Goal: Task Accomplishment & Management: Manage account settings

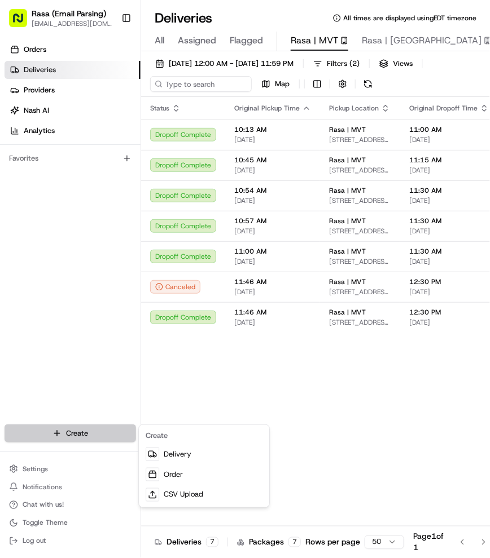
click at [75, 432] on html "Rasa (Email Parsing) [EMAIL_ADDRESS][DOMAIN_NAME] Toggle Sidebar Orders Deliver…" at bounding box center [245, 279] width 490 height 558
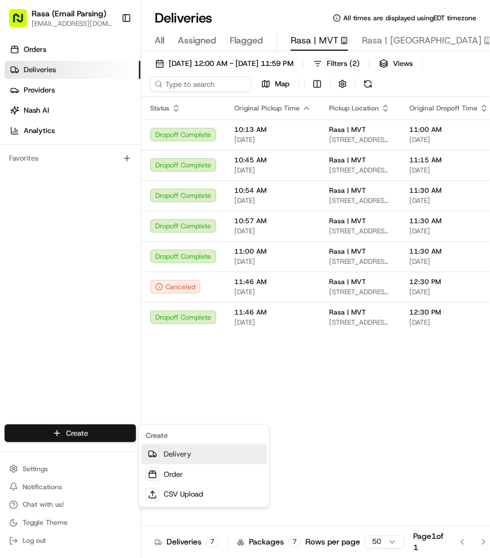
click at [192, 453] on link "Delivery" at bounding box center [204, 454] width 126 height 20
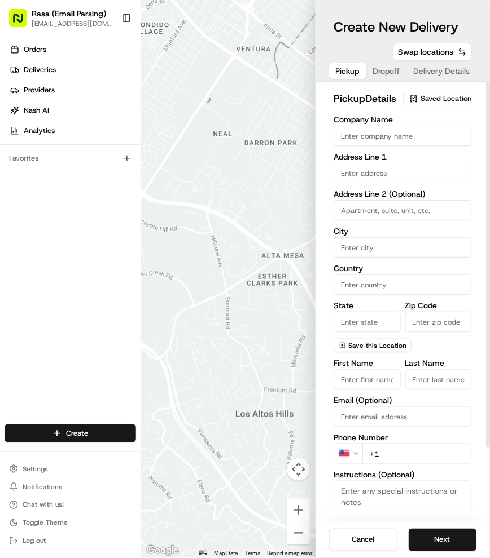
click at [430, 104] on span "Saved Location" at bounding box center [445, 99] width 51 height 10
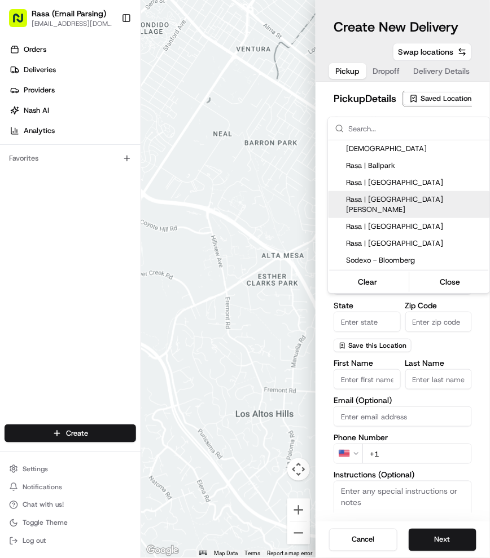
click at [420, 195] on span "Rasa | [GEOGRAPHIC_DATA][PERSON_NAME]" at bounding box center [415, 205] width 139 height 20
type input "Rasa | [GEOGRAPHIC_DATA][PERSON_NAME]"
type input "485 K St NW"
type input "Washington"
type input "US"
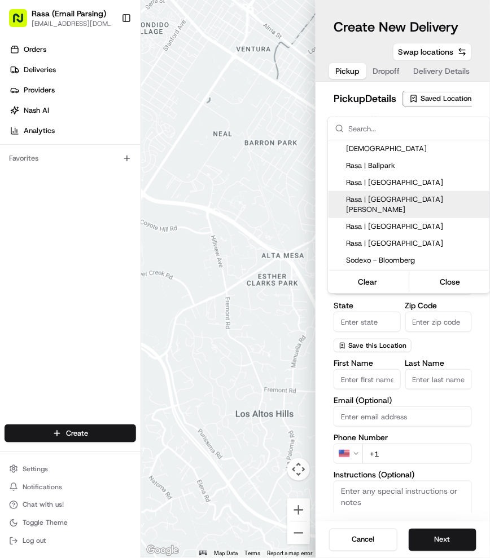
type input "DC"
type input "20001"
type input "+1 202 629 4329"
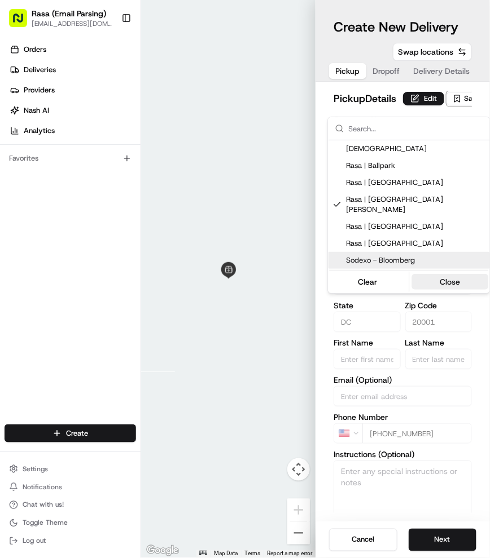
click at [453, 274] on button "Close" at bounding box center [449, 282] width 77 height 16
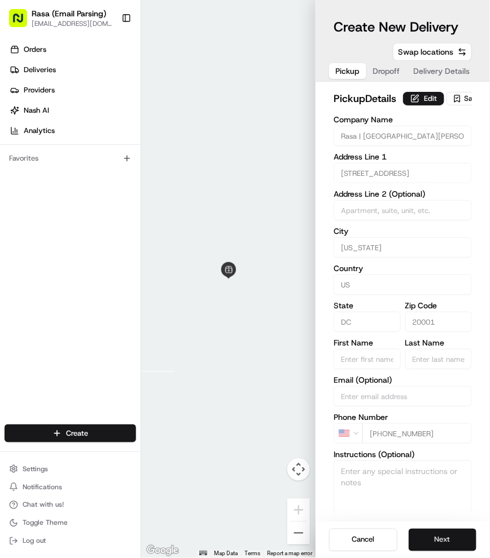
click at [441, 532] on button "Next" at bounding box center [442, 540] width 68 height 23
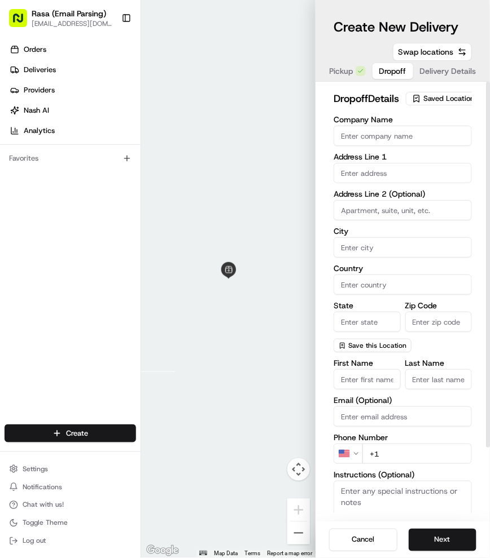
click at [356, 146] on input "Company Name" at bounding box center [402, 136] width 138 height 20
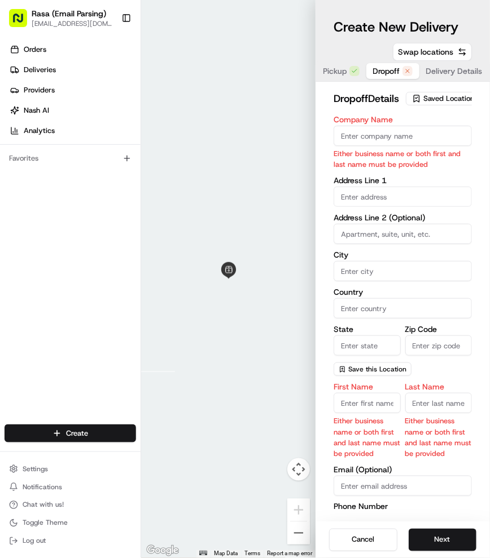
paste input "American University"
type input "American University"
click at [367, 215] on body "Rasa (Email Parsing) mvt@rasa.co Toggle Sidebar Orders Deliveries Providers Nas…" at bounding box center [245, 279] width 490 height 558
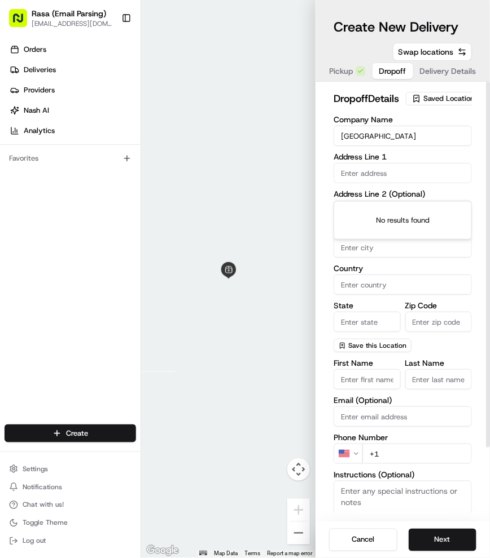
click at [366, 183] on input "text" at bounding box center [402, 173] width 138 height 20
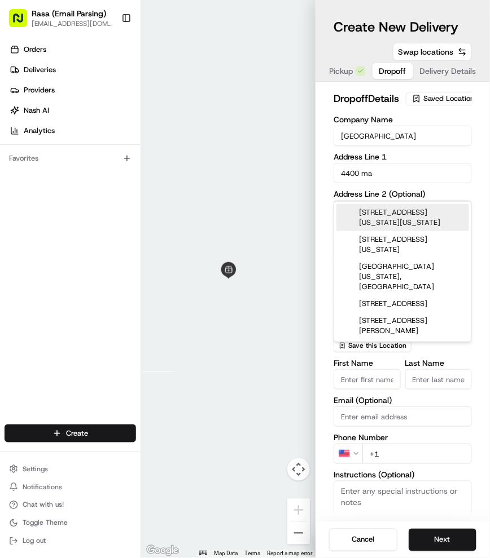
click at [428, 212] on div "4400 Massachusetts Avenue Northwest, Washington, DC" at bounding box center [402, 217] width 133 height 27
type input "4400 Massachusetts Ave NW, Washington, DC 20016, USA"
type input "Washington"
type input "United States"
type input "DC"
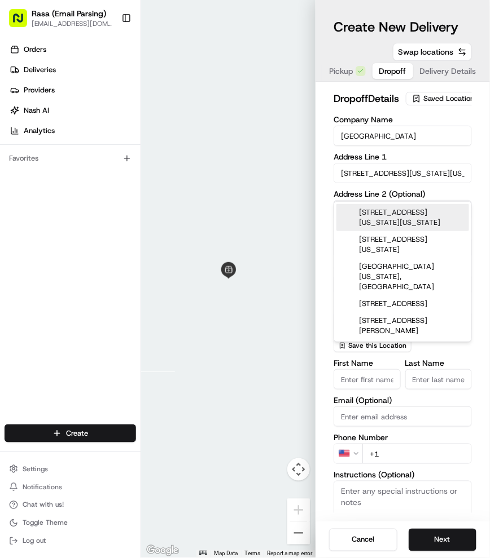
type input "20016"
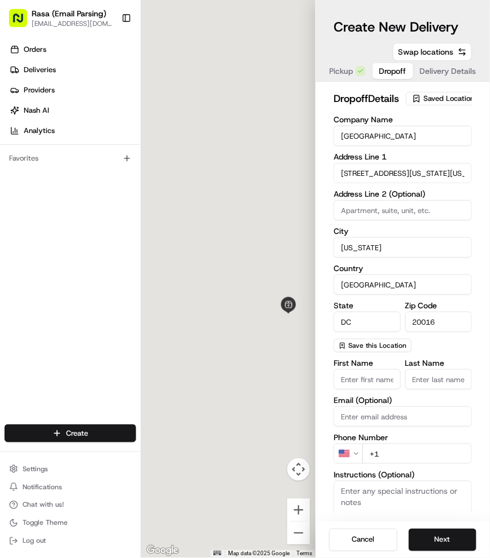
type input "4400 Massachusetts Avenue Northwest"
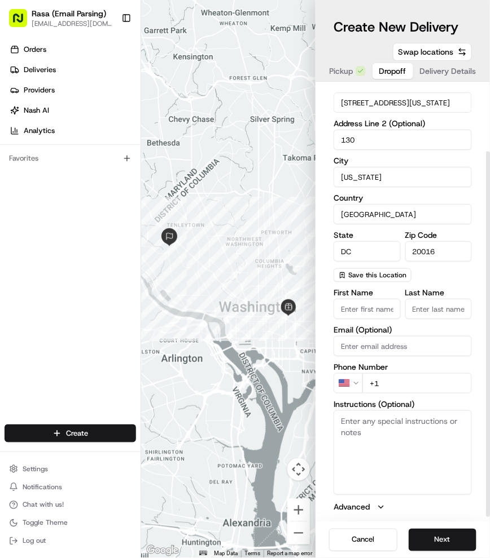
scroll to position [81, 0]
type input "130"
click at [351, 311] on input "First Name" at bounding box center [366, 309] width 67 height 20
paste input "Marie"
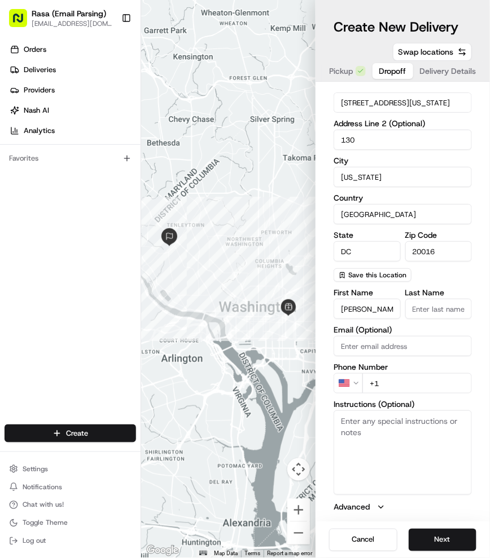
type input "Marie"
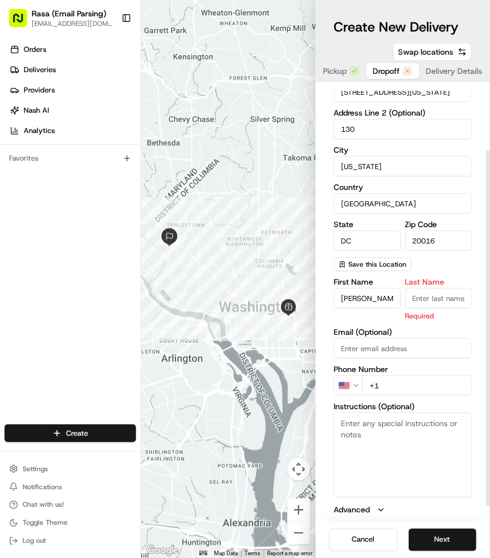
click at [431, 309] on input "Last Name" at bounding box center [438, 298] width 67 height 20
paste input "Therese"
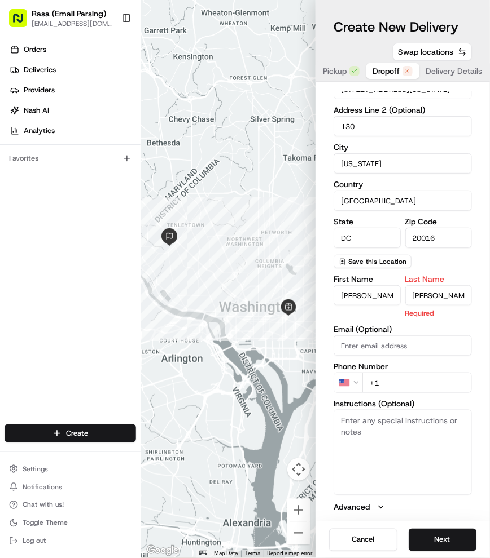
type input "Therese"
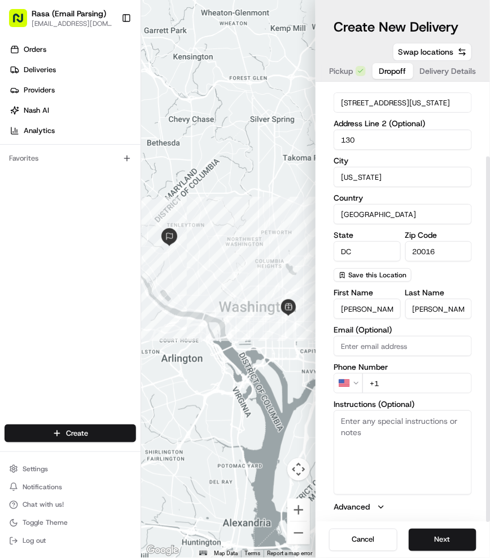
click at [398, 392] on input "+1" at bounding box center [416, 383] width 109 height 20
paste input "914 618 2429"
type input "+1 914 618 2429"
click at [373, 439] on textarea "Instructions (Optional)" at bounding box center [402, 453] width 138 height 85
paste textarea "Please pin the Starbucks inside American University. I can meet you there."
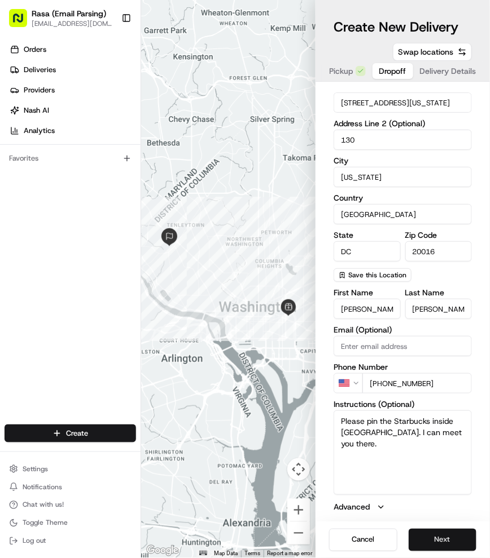
type textarea "Please pin the Starbucks inside American University. I can meet you there."
click at [448, 538] on button "Next" at bounding box center [442, 540] width 68 height 23
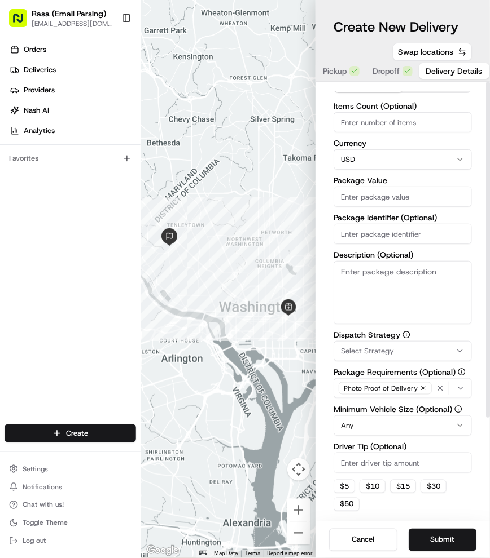
scroll to position [0, 0]
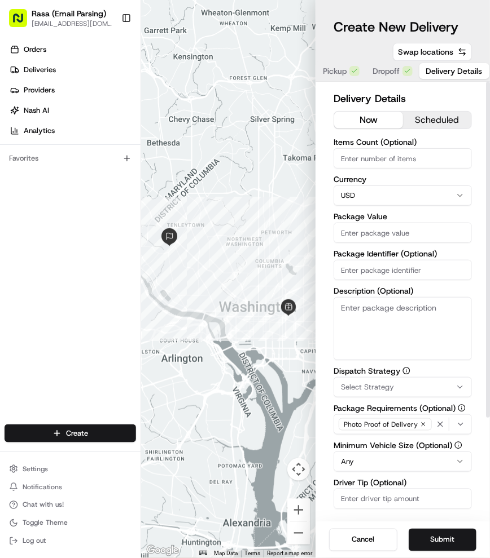
click at [442, 116] on button "scheduled" at bounding box center [437, 120] width 69 height 17
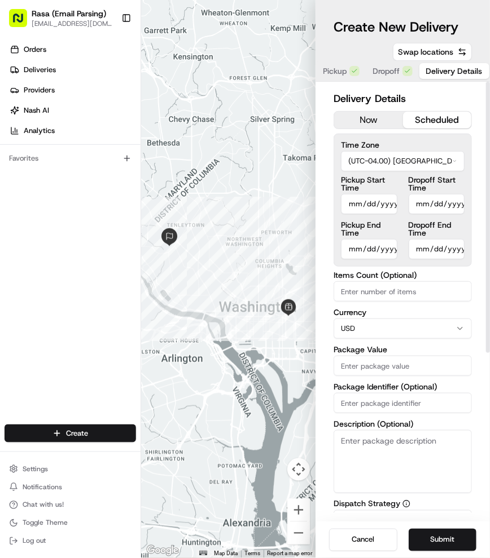
click at [409, 155] on html "Rasa (Email Parsing) mvt@rasa.co Toggle Sidebar Orders Deliveries Providers Nas…" at bounding box center [245, 279] width 490 height 558
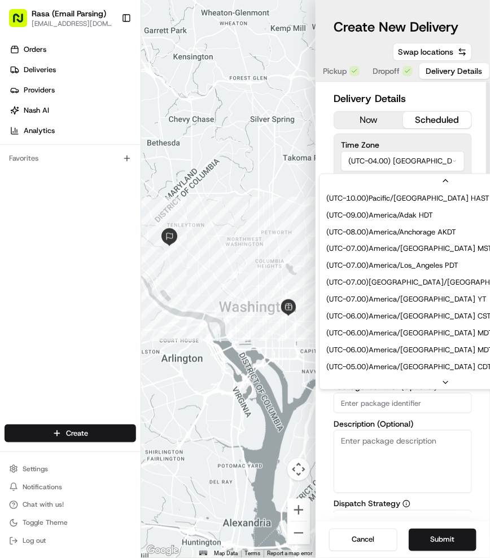
scroll to position [67, 0]
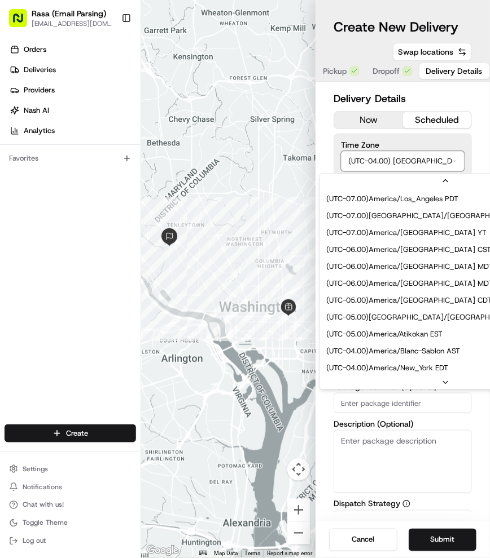
click at [409, 155] on html "Rasa (Email Parsing) mvt@rasa.co Toggle Sidebar Orders Deliveries Providers Nas…" at bounding box center [245, 279] width 490 height 558
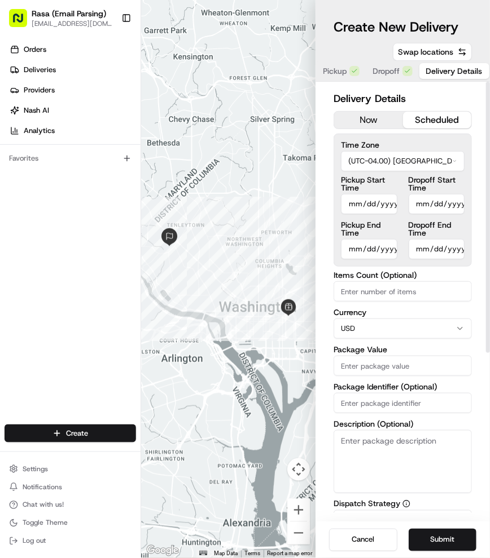
click at [371, 205] on input "Pickup Start Time" at bounding box center [369, 204] width 56 height 20
type input "2025-08-22T22:17"
click at [413, 201] on input "Dropoff Start Time" at bounding box center [436, 204] width 56 height 20
type input "2025-08-22T10:45"
click at [472, 345] on div "Delivery Details now scheduled Time Zone (UTC-04.00) America/New York EDT Picku…" at bounding box center [402, 302] width 174 height 441
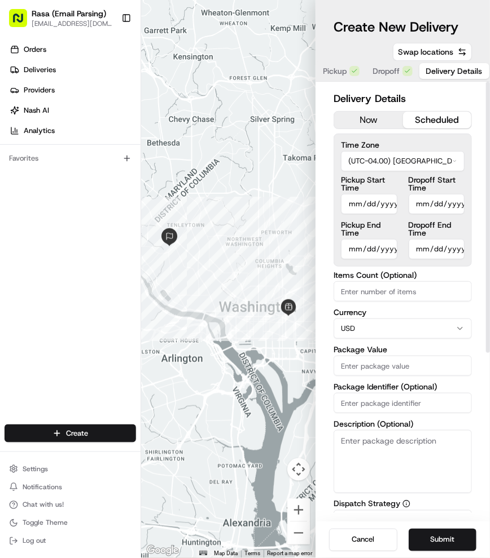
click at [389, 245] on input "Pickup End Time" at bounding box center [369, 249] width 56 height 20
type input "2025-08-22T10:16"
click at [428, 244] on input "Dropoff End Time" at bounding box center [436, 249] width 56 height 20
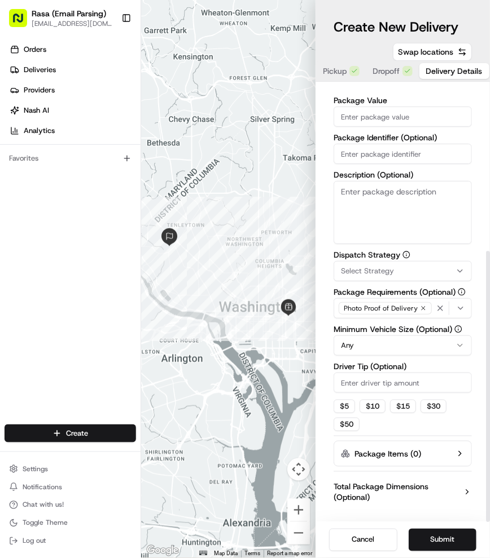
scroll to position [264, 0]
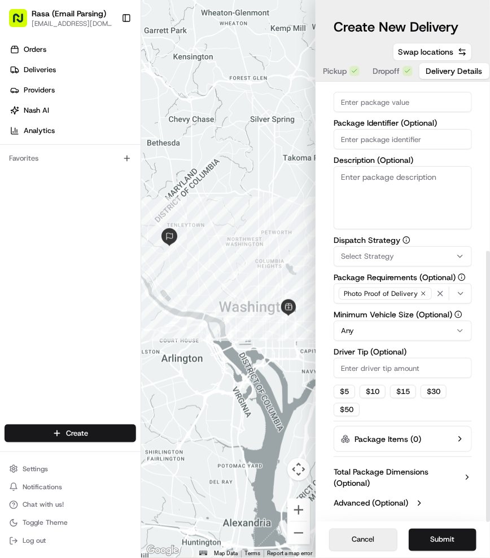
click at [368, 543] on button "Cancel" at bounding box center [363, 540] width 68 height 23
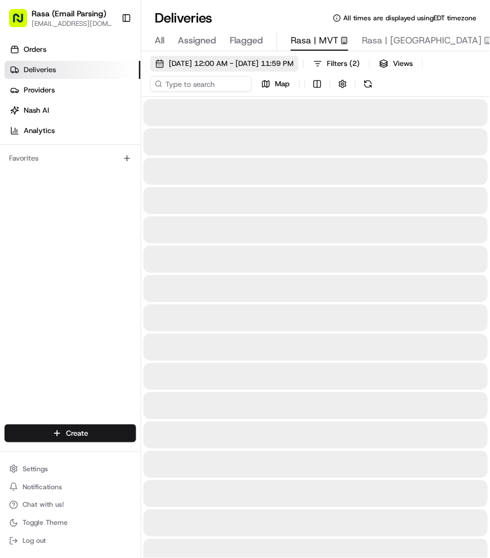
click at [293, 61] on span "08/21/2025 12:00 AM - 08/21/2025 11:59 PM" at bounding box center [231, 64] width 125 height 10
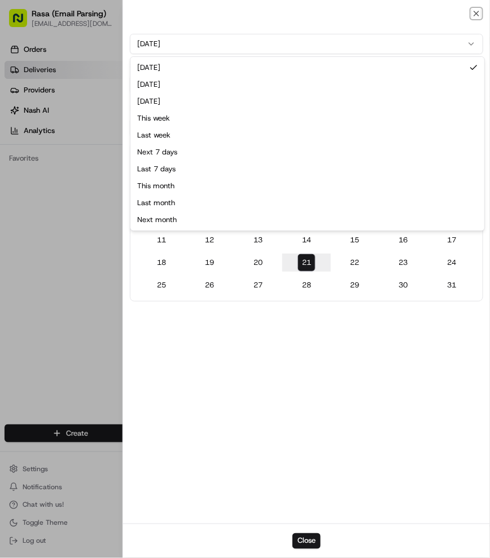
click at [279, 41] on button "Today" at bounding box center [306, 44] width 353 height 20
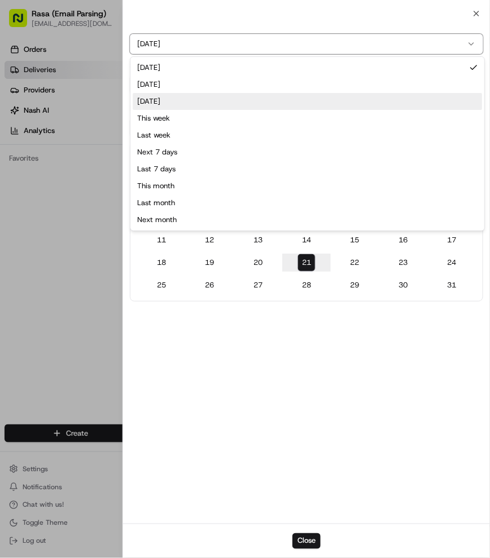
type input "Aug 22, 2025"
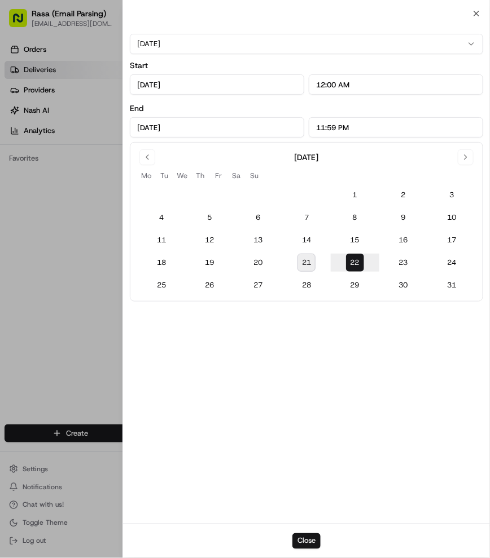
click at [302, 534] on button "Close" at bounding box center [306, 542] width 28 height 16
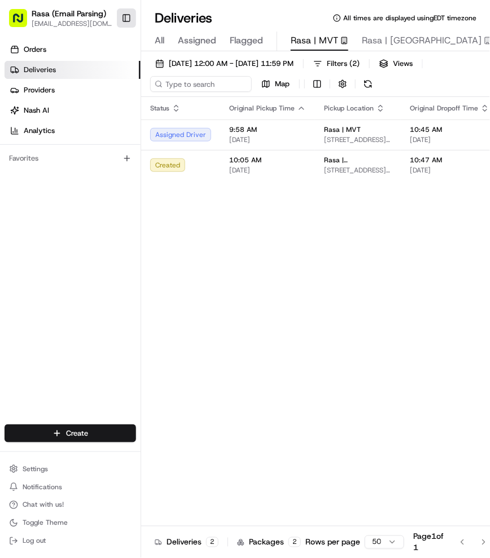
click at [123, 21] on button "Toggle Sidebar" at bounding box center [126, 17] width 19 height 19
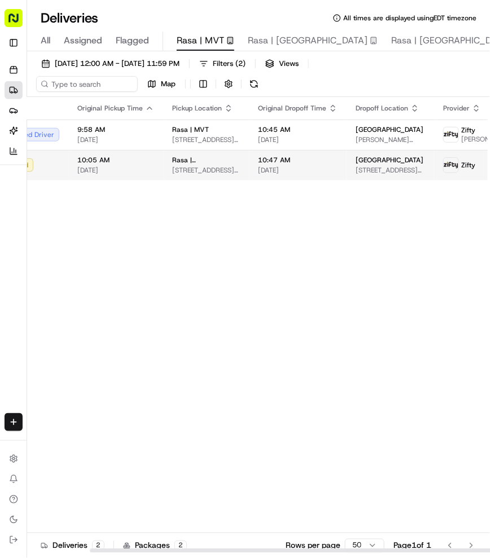
scroll to position [0, 72]
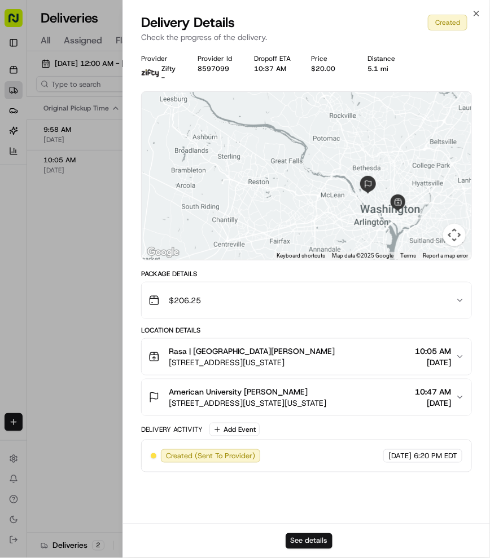
click at [313, 542] on button "See details" at bounding box center [308, 542] width 47 height 16
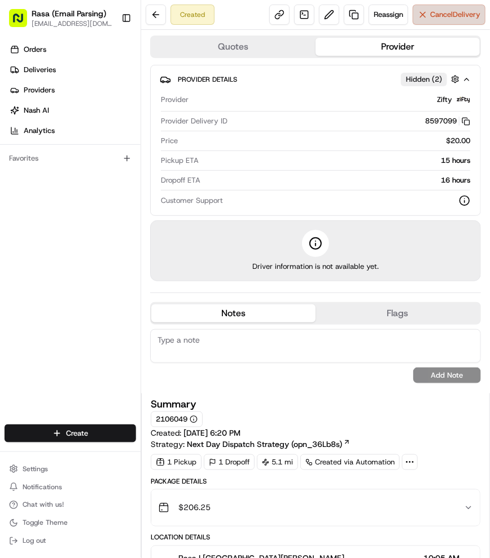
click at [415, 21] on button "Cancel Delivery" at bounding box center [448, 15] width 73 height 20
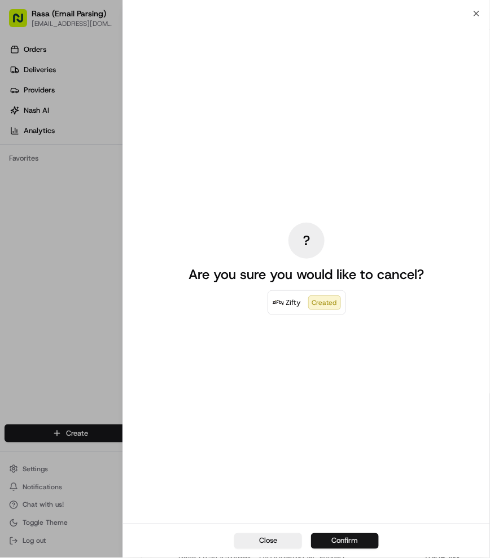
click at [346, 538] on button "Confirm" at bounding box center [345, 542] width 68 height 16
